Goal: Ask a question: Seek information or help from site administrators or community

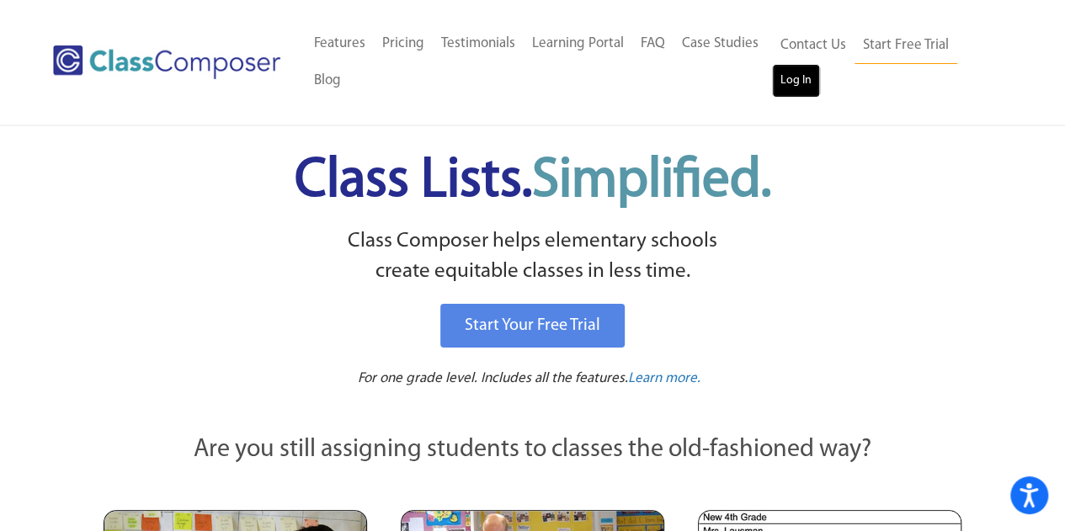
click at [795, 81] on link "Log In" at bounding box center [796, 81] width 48 height 34
click at [810, 47] on link "Contact Us" at bounding box center [813, 45] width 83 height 37
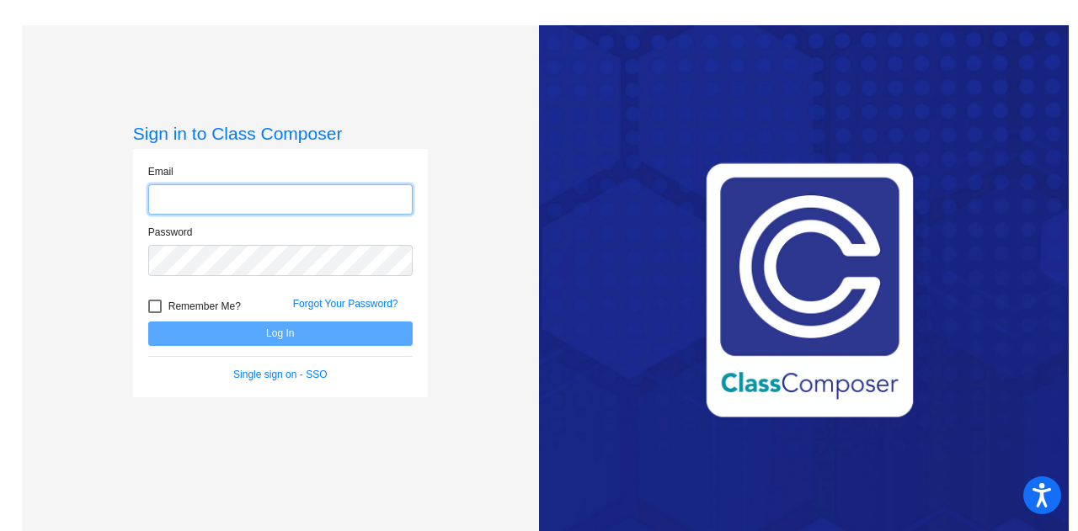
type input "[PERSON_NAME][EMAIL_ADDRESS][PERSON_NAME][DOMAIN_NAME]"
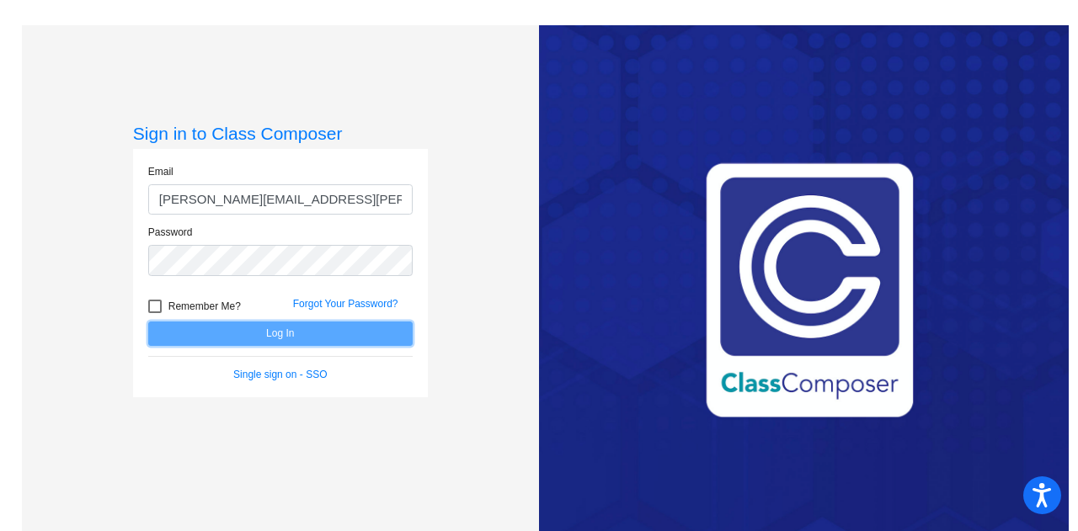
click at [242, 326] on button "Log In" at bounding box center [280, 334] width 264 height 24
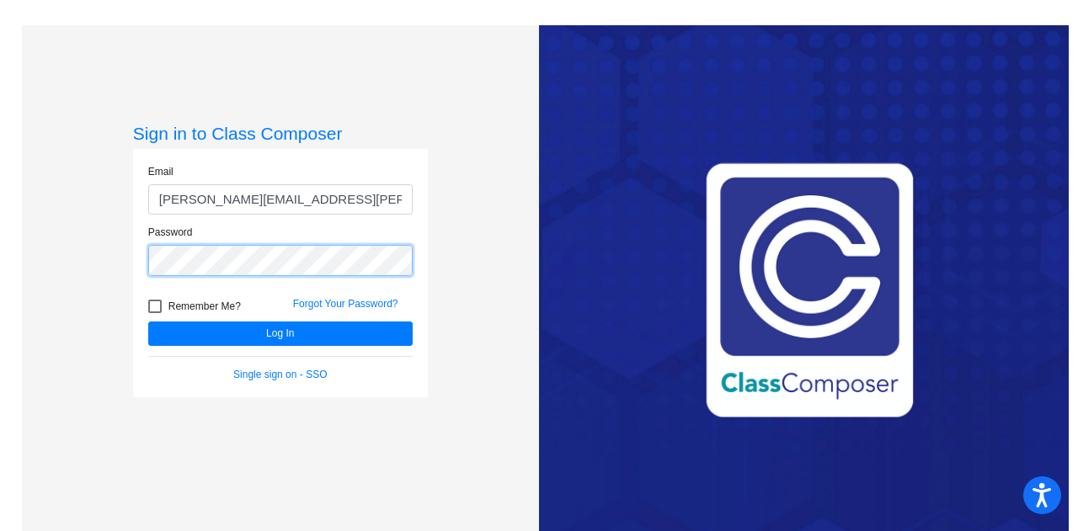
click at [143, 271] on div "Password" at bounding box center [281, 255] width 290 height 61
click at [194, 471] on div "Sign in to Class Composer Email polly.wolf@trusd.net Password Remember Me? Forg…" at bounding box center [280, 290] width 517 height 531
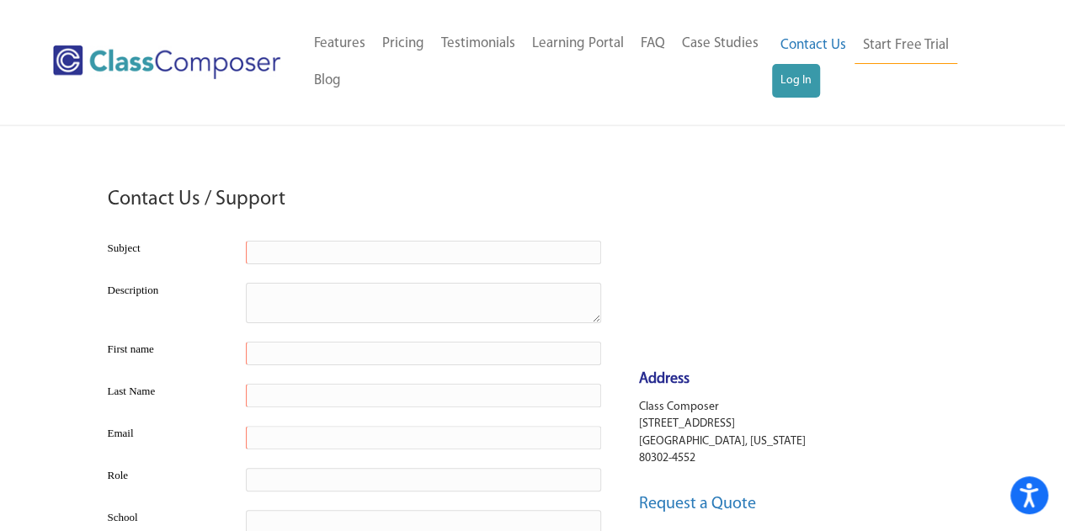
click at [312, 250] on input "text" at bounding box center [423, 253] width 355 height 24
type input "Locked out"
click at [280, 301] on textarea at bounding box center [423, 303] width 355 height 40
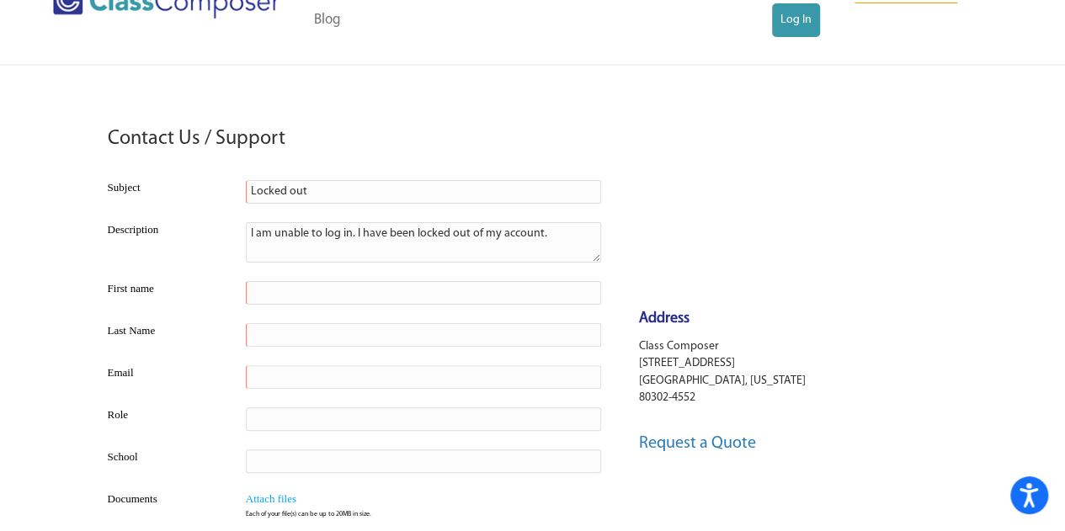
scroll to position [84, 0]
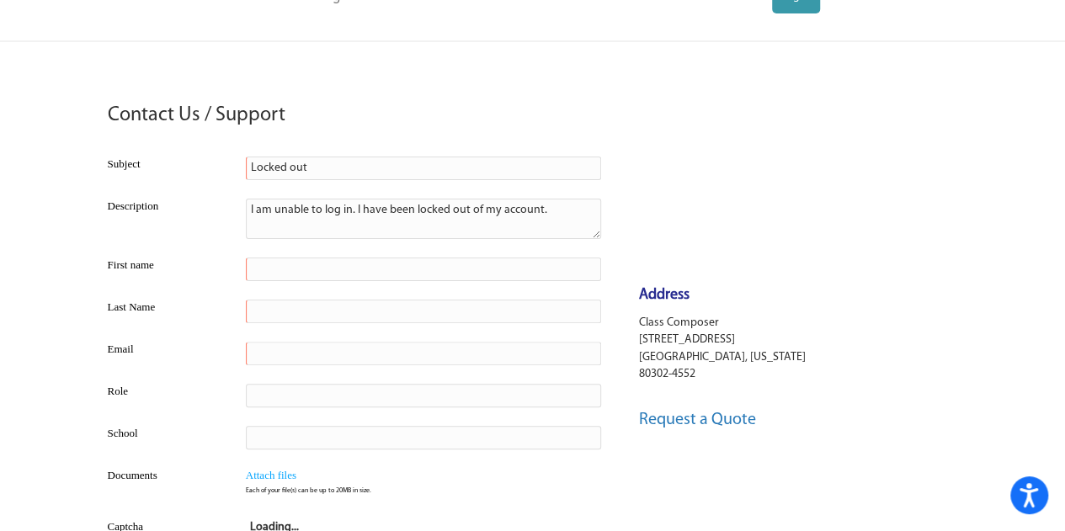
type textarea "I am unable to log in. I have been locked out of my account."
click at [278, 277] on td at bounding box center [424, 269] width 364 height 42
click at [277, 275] on input "text" at bounding box center [423, 270] width 355 height 24
type input "Polly"
type input "Wolf"
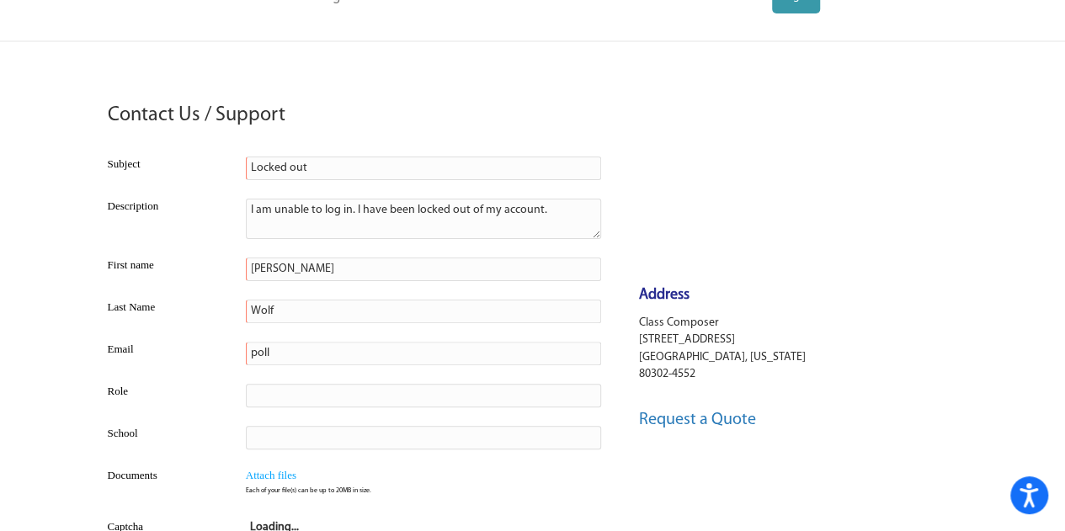
type input "polly.wolf@trusd.net"
click at [409, 390] on input "text" at bounding box center [423, 396] width 355 height 24
type input "Administrator"
click at [468, 435] on input "text" at bounding box center [423, 438] width 355 height 24
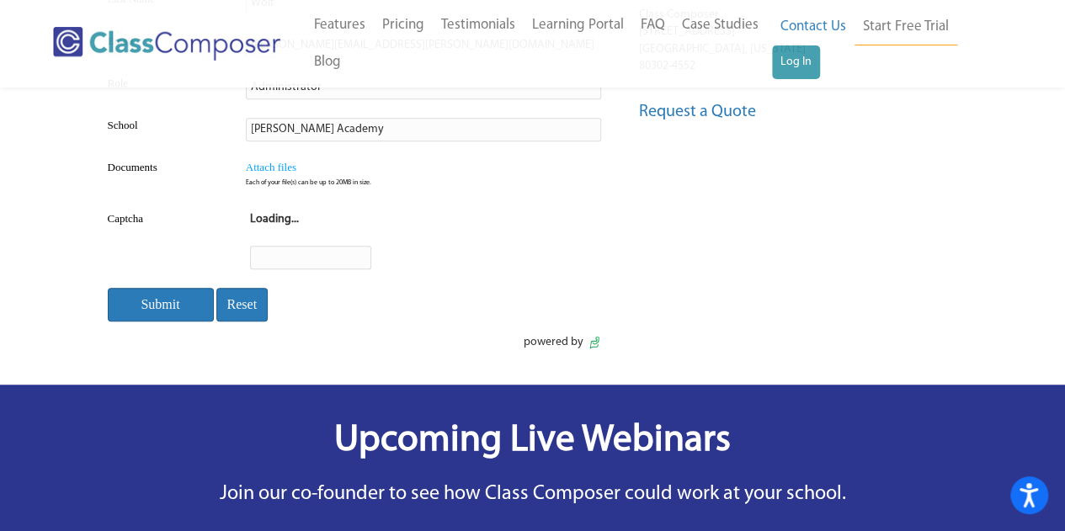
scroll to position [421, 0]
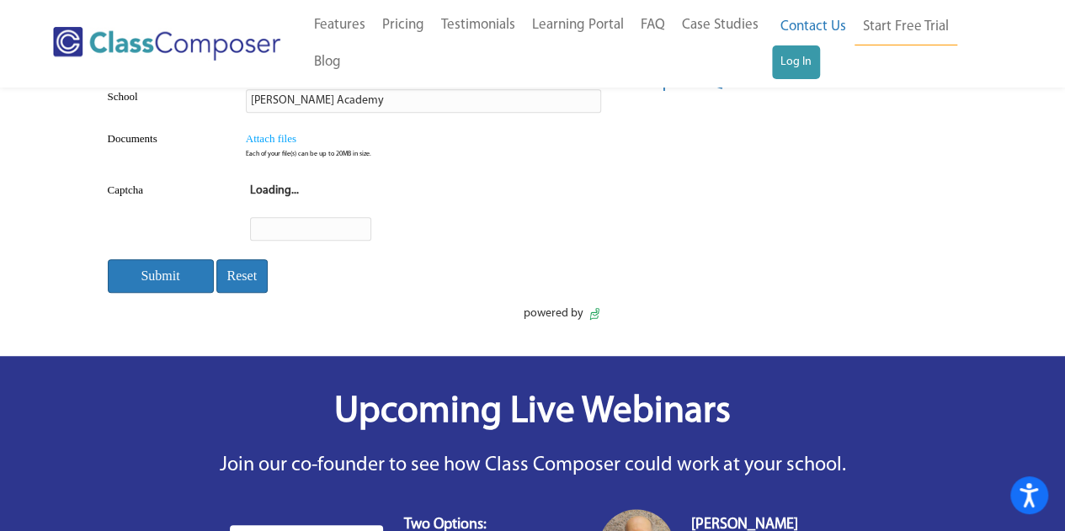
type input "Smythe Academy"
click at [157, 272] on input "Submit" at bounding box center [161, 276] width 106 height 35
click at [298, 221] on input "text" at bounding box center [310, 229] width 121 height 24
click at [232, 271] on input "Reset" at bounding box center [242, 276] width 52 height 35
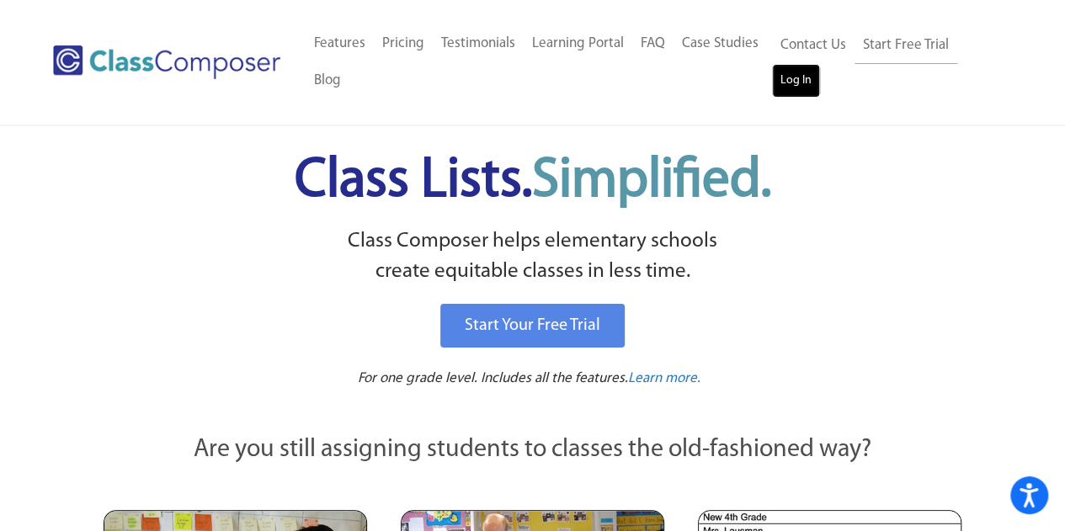
click at [805, 85] on link "Log In" at bounding box center [796, 81] width 48 height 34
click at [814, 36] on link "Contact Us" at bounding box center [813, 45] width 83 height 37
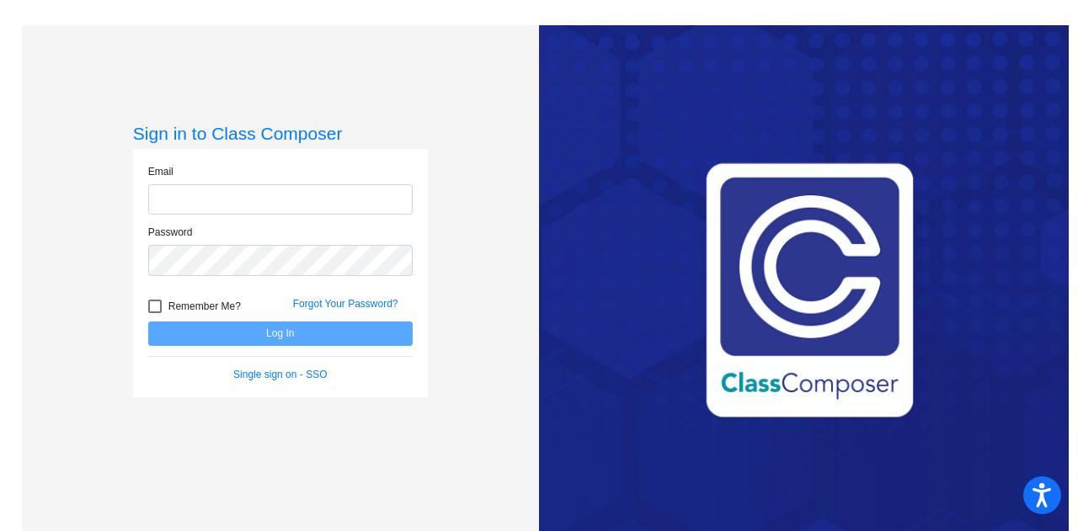
type input "polly.wolf@trusd.net"
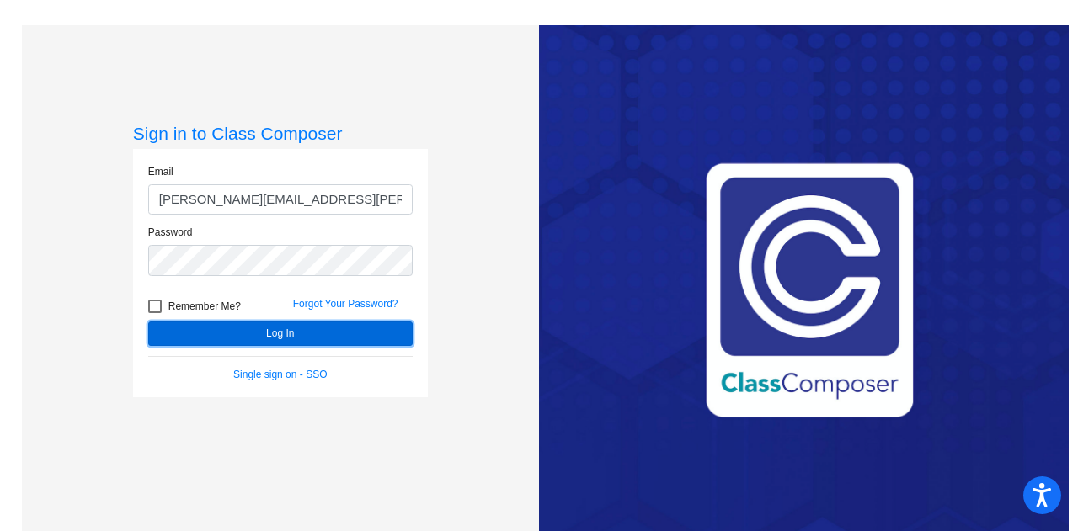
click at [225, 339] on button "Log In" at bounding box center [280, 334] width 264 height 24
click at [248, 334] on button "Log In" at bounding box center [280, 334] width 264 height 24
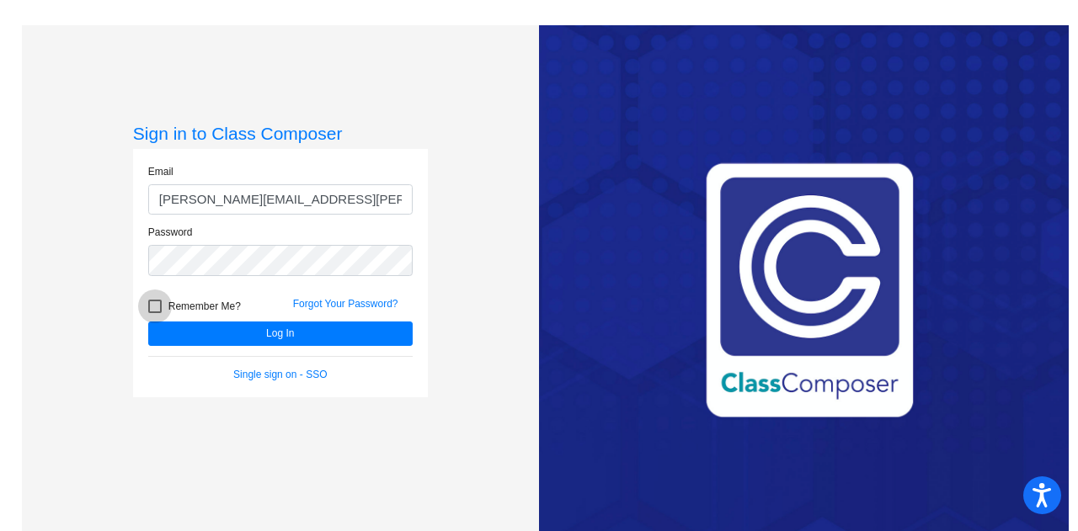
click at [152, 311] on div at bounding box center [154, 306] width 13 height 13
click at [154, 313] on input "Remember Me?" at bounding box center [154, 313] width 1 height 1
checkbox input "true"
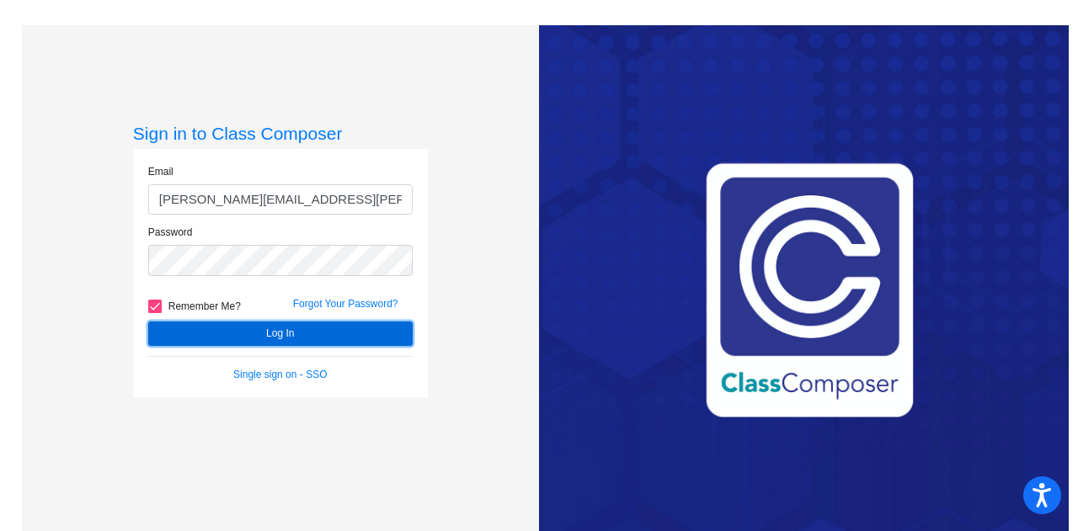
click at [306, 339] on button "Log In" at bounding box center [280, 334] width 264 height 24
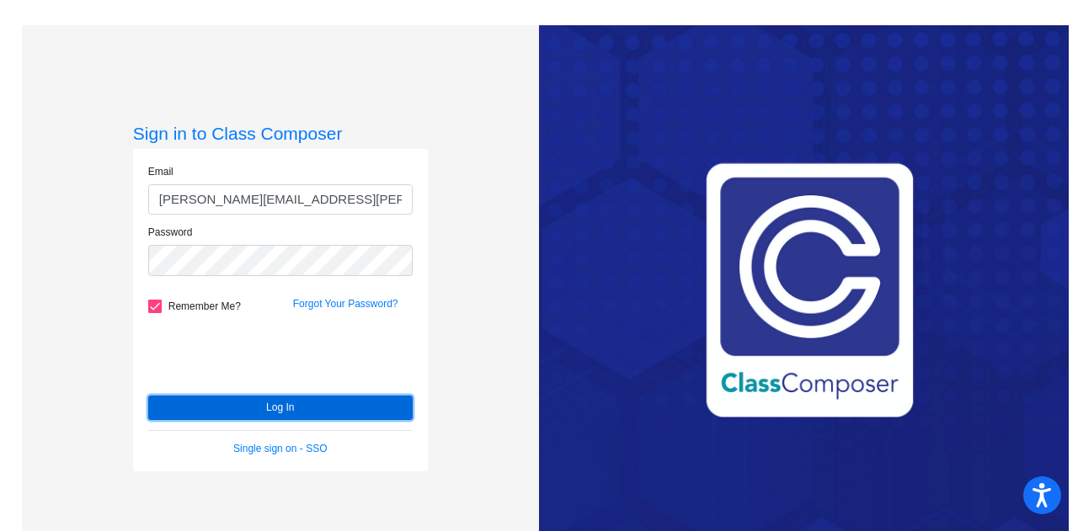
click at [276, 409] on button "Log In" at bounding box center [280, 408] width 264 height 24
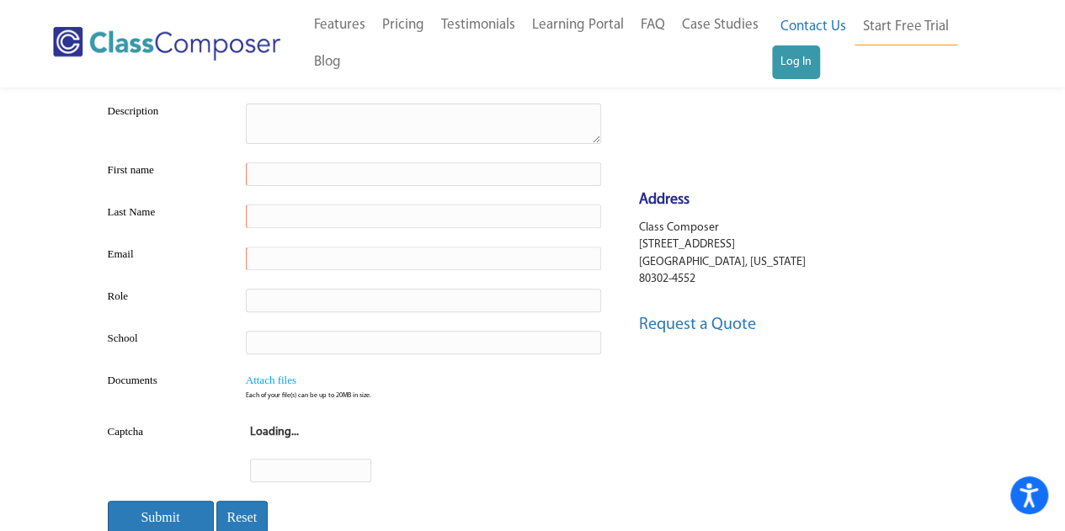
scroll to position [168, 0]
